Goal: Task Accomplishment & Management: Use online tool/utility

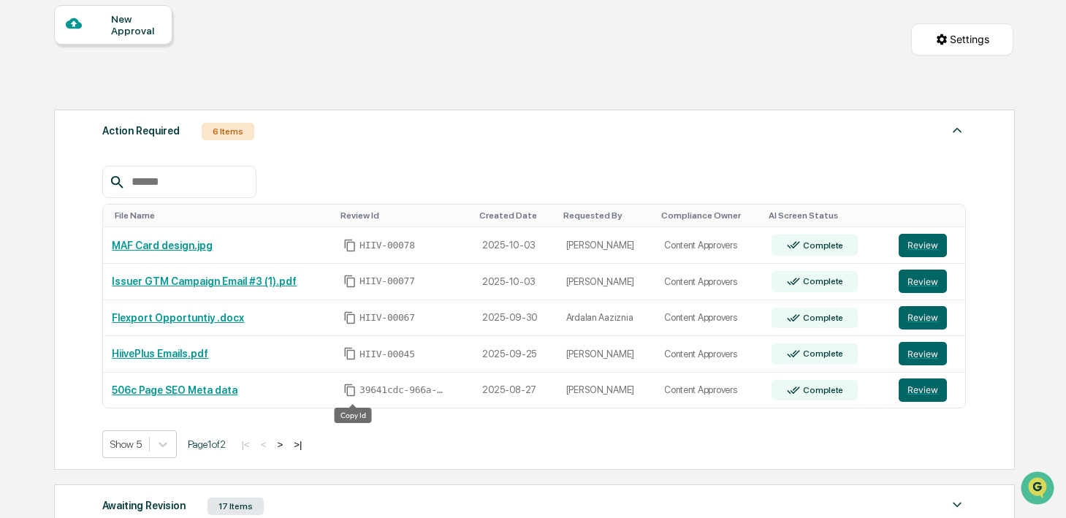
scroll to position [139, 0]
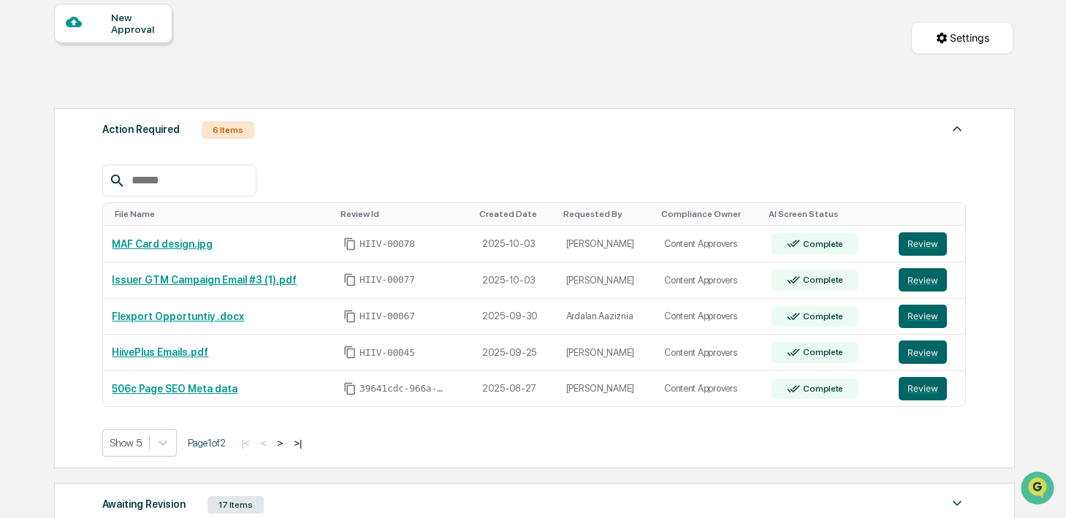
click at [287, 445] on button ">" at bounding box center [280, 443] width 15 height 12
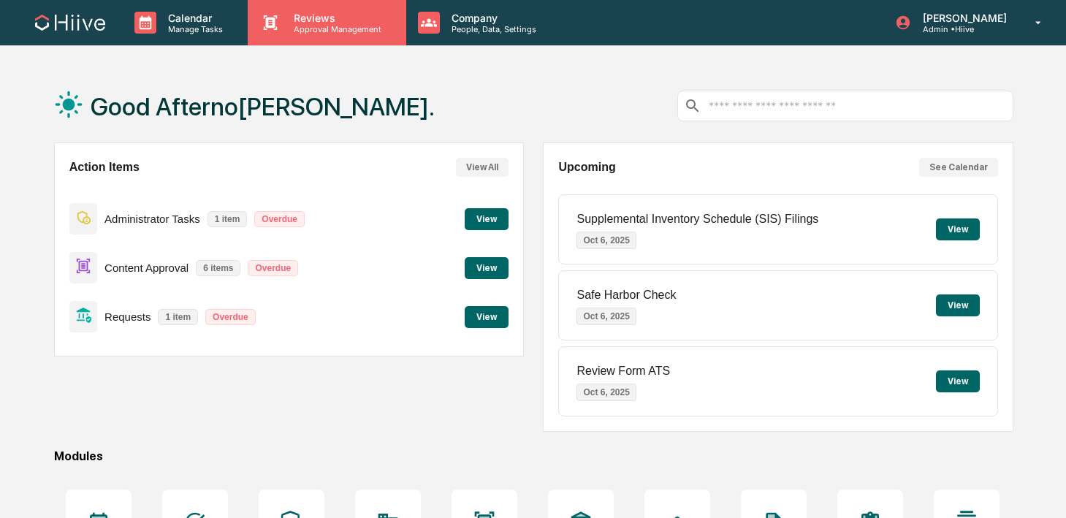
click at [322, 34] on div "Reviews Approval Management" at bounding box center [327, 22] width 158 height 45
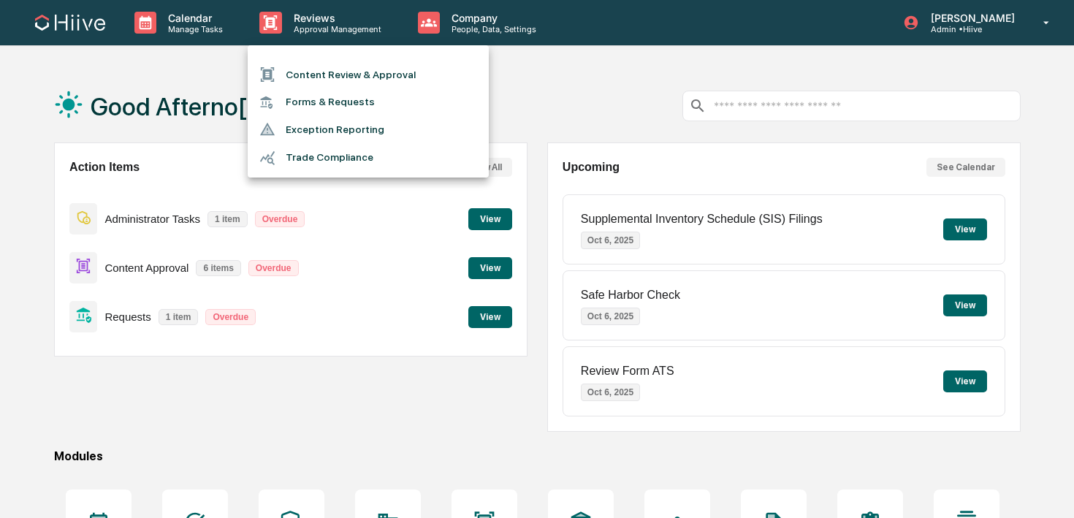
click at [322, 84] on li "Content Review & Approval" at bounding box center [368, 75] width 241 height 28
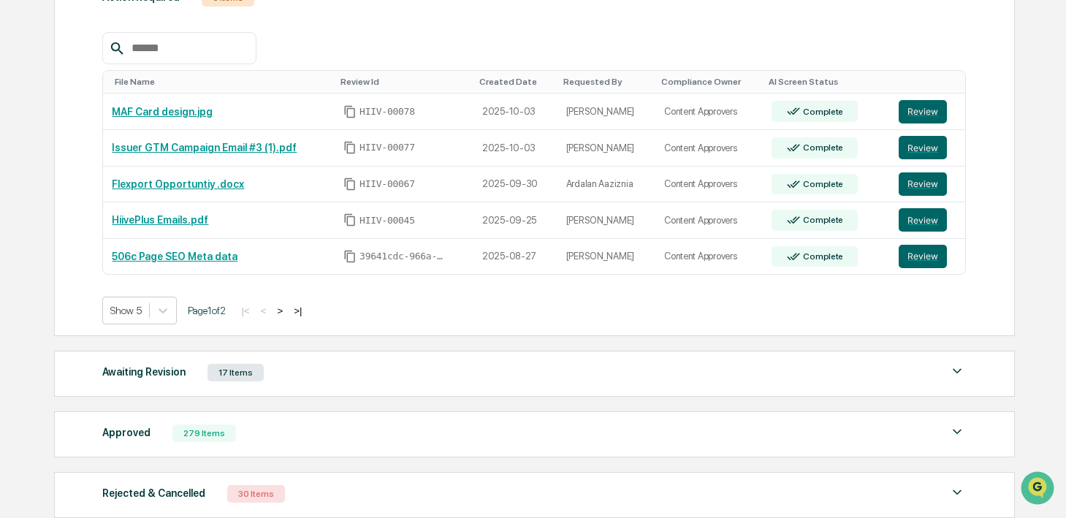
scroll to position [275, 0]
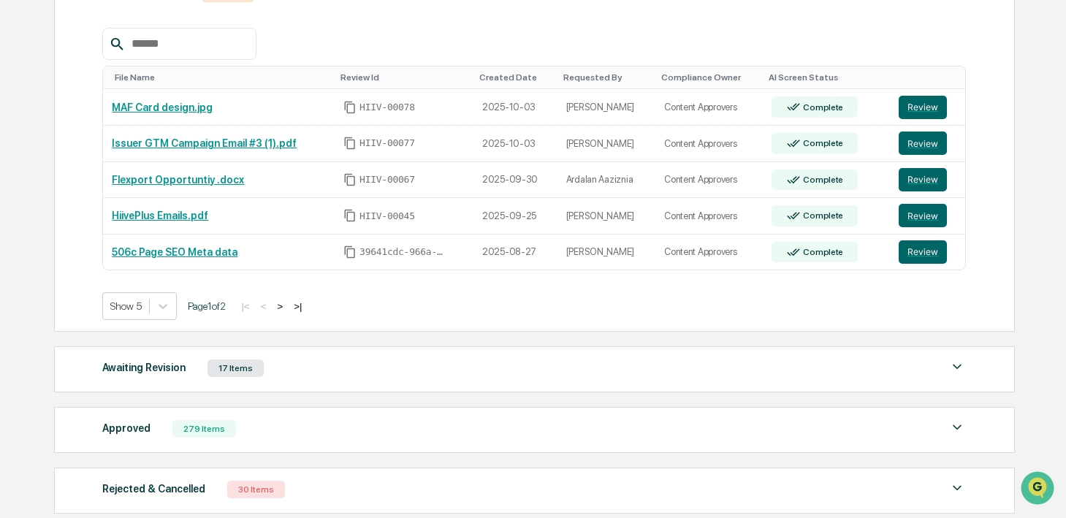
click at [346, 367] on div "Awaiting Revision 17 Items" at bounding box center [534, 368] width 864 height 20
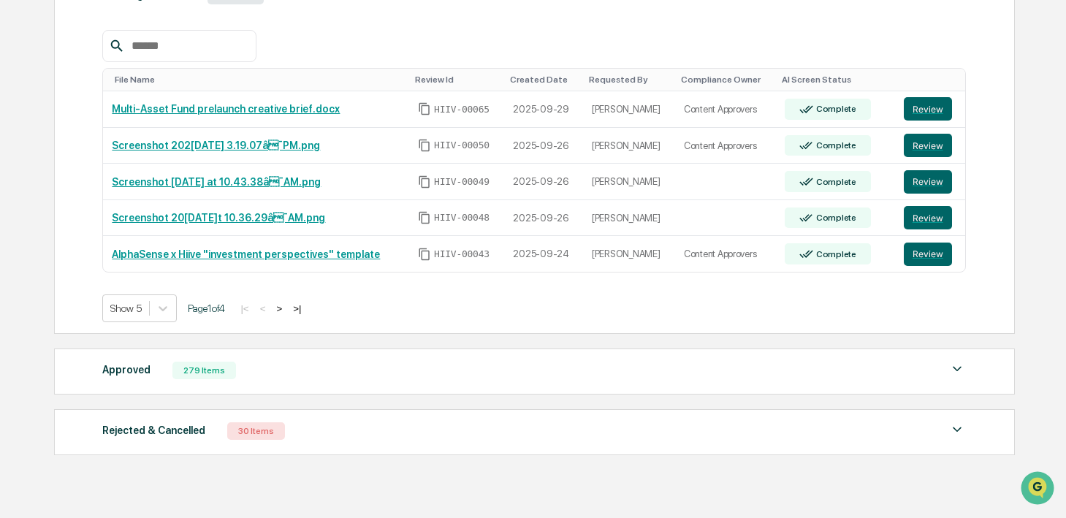
scroll to position [653, 0]
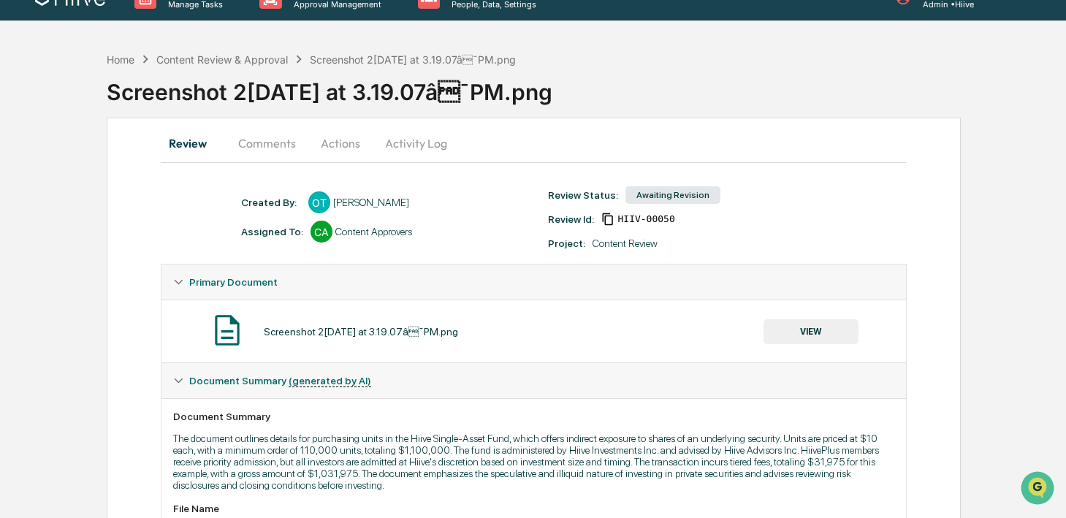
scroll to position [28, 0]
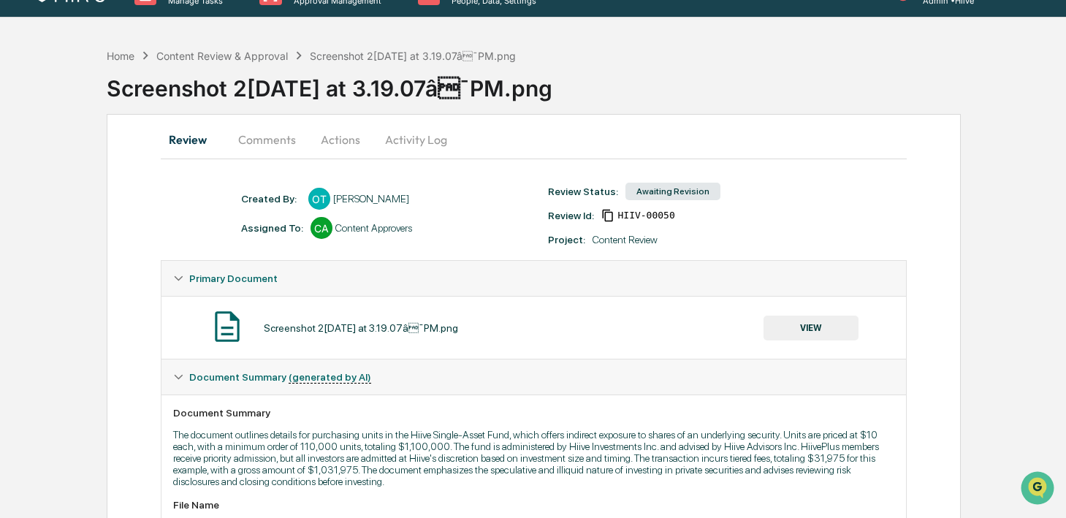
click at [268, 134] on button "Comments" at bounding box center [267, 139] width 81 height 35
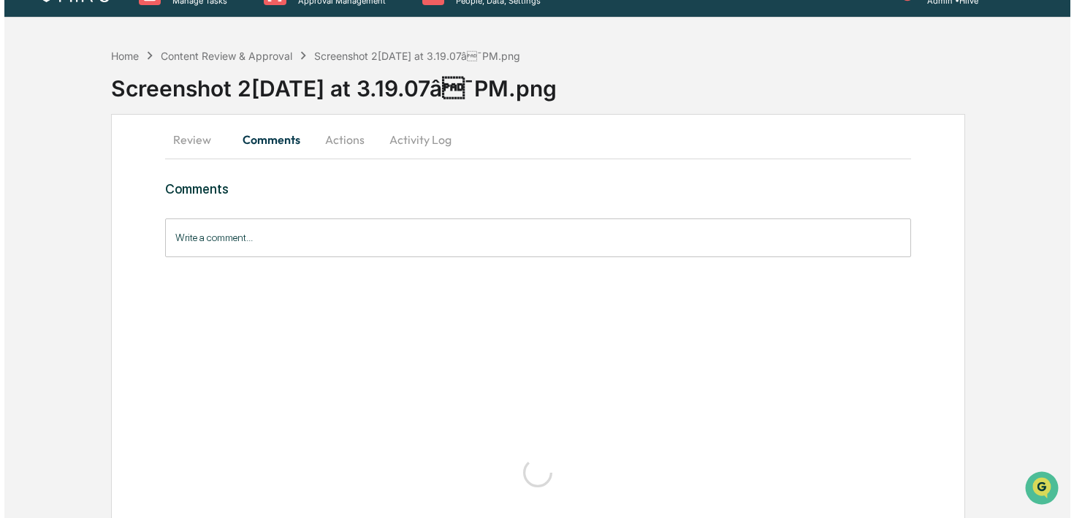
scroll to position [0, 0]
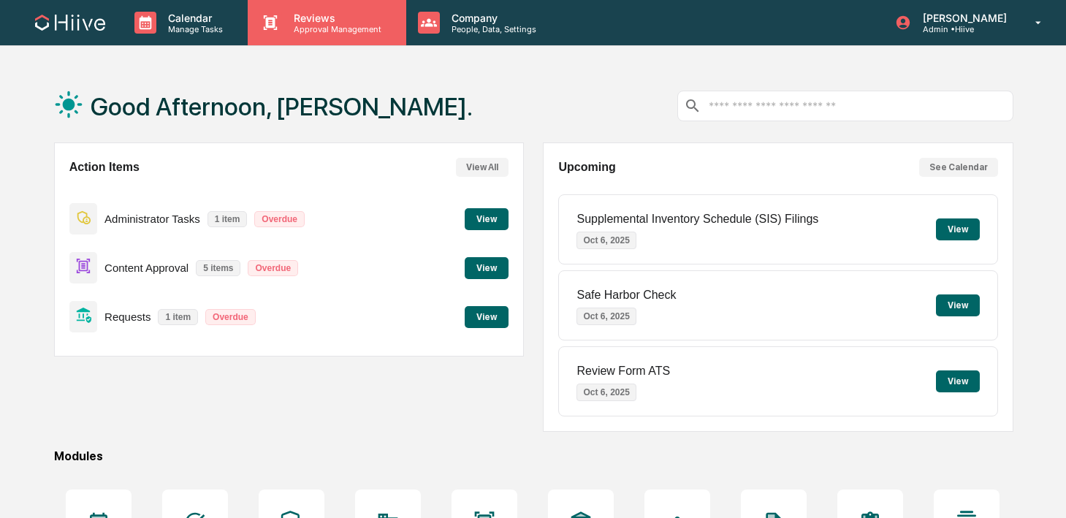
click at [314, 20] on p "Reviews" at bounding box center [335, 18] width 107 height 12
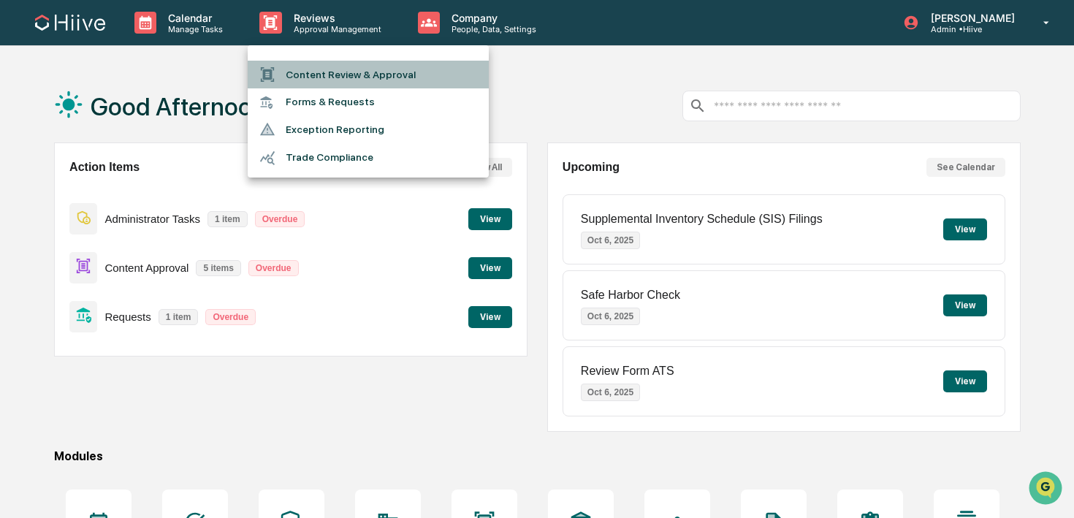
click at [291, 71] on li "Content Review & Approval" at bounding box center [368, 75] width 241 height 28
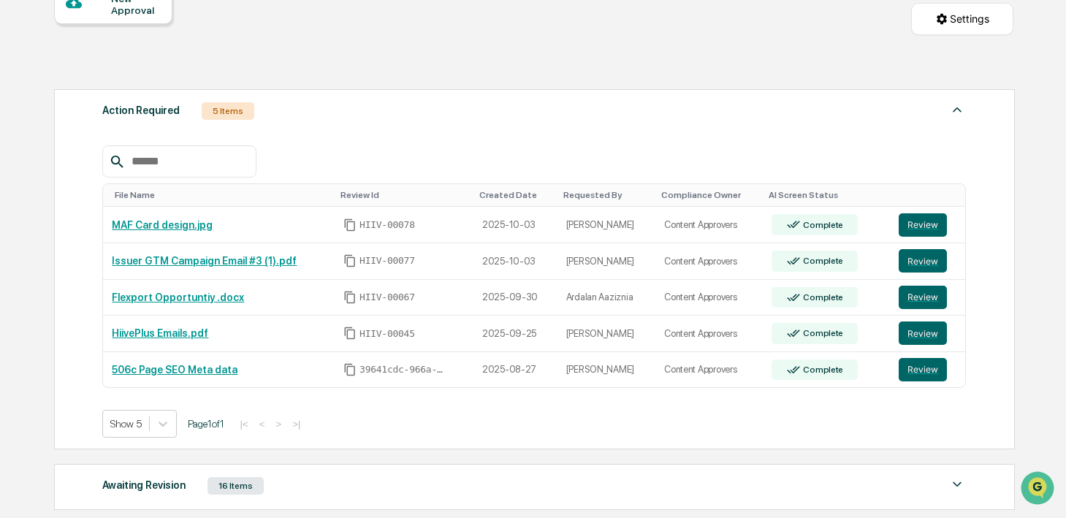
scroll to position [158, 0]
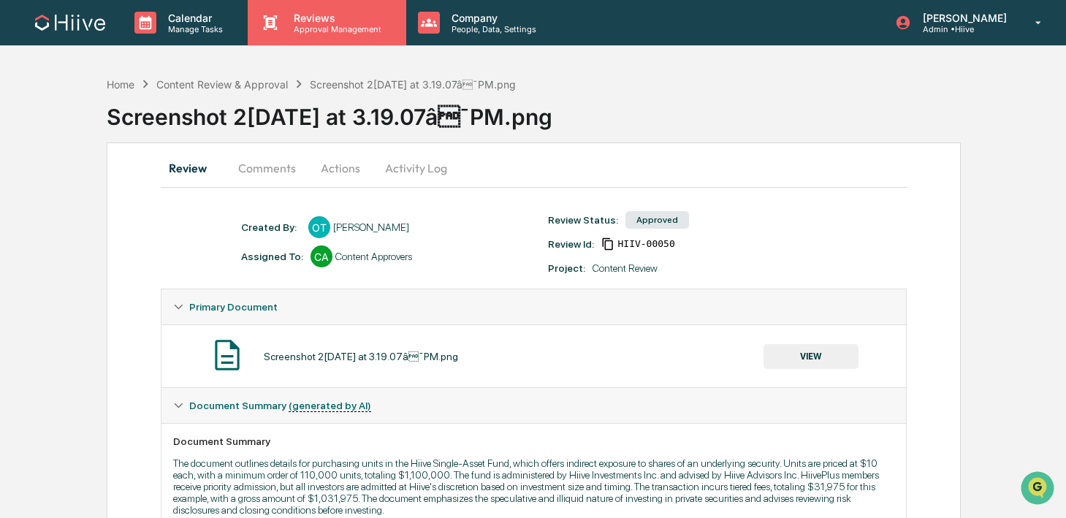
click at [354, 13] on p "Reviews" at bounding box center [335, 18] width 107 height 12
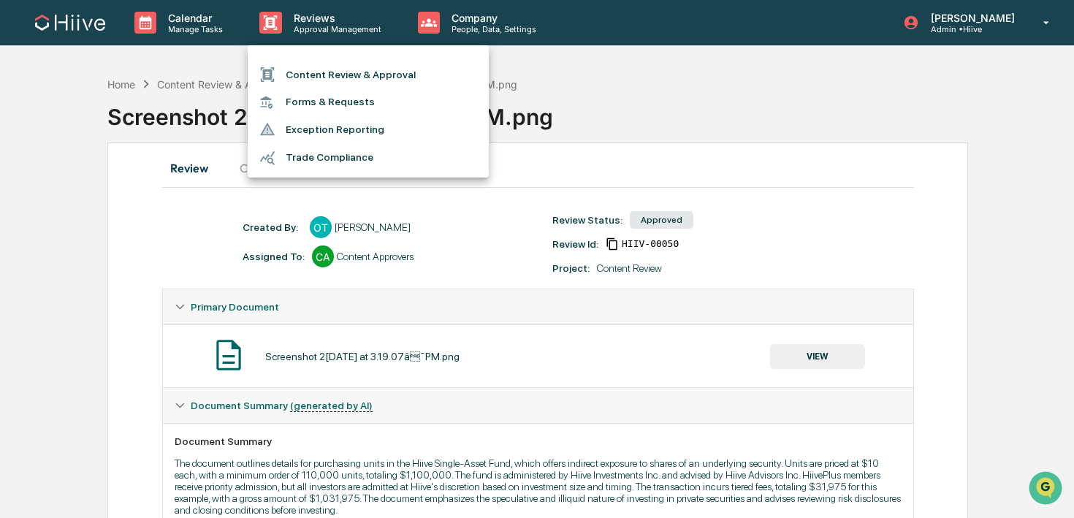
click at [332, 82] on li "Content Review & Approval" at bounding box center [368, 75] width 241 height 28
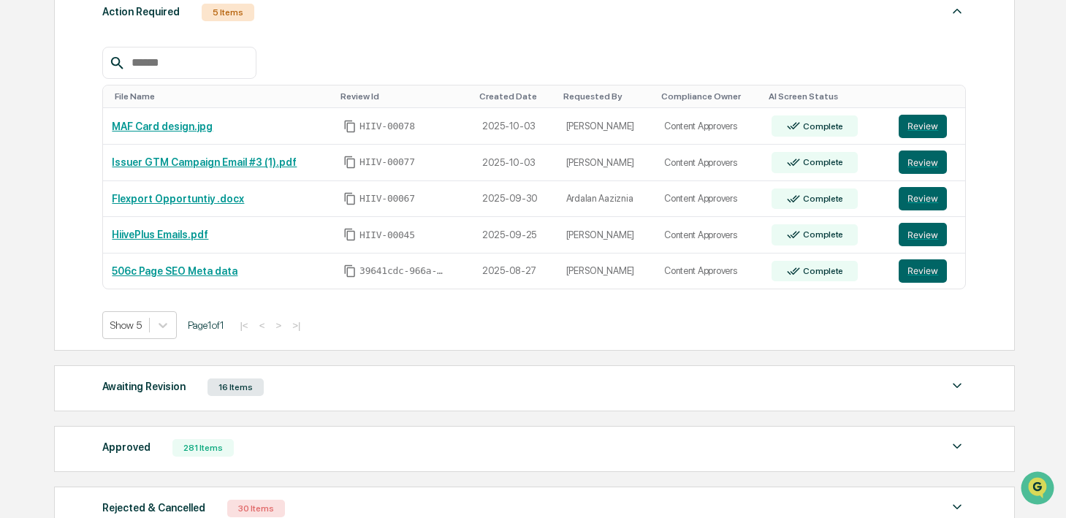
scroll to position [261, 0]
